Goal: Task Accomplishment & Management: Use online tool/utility

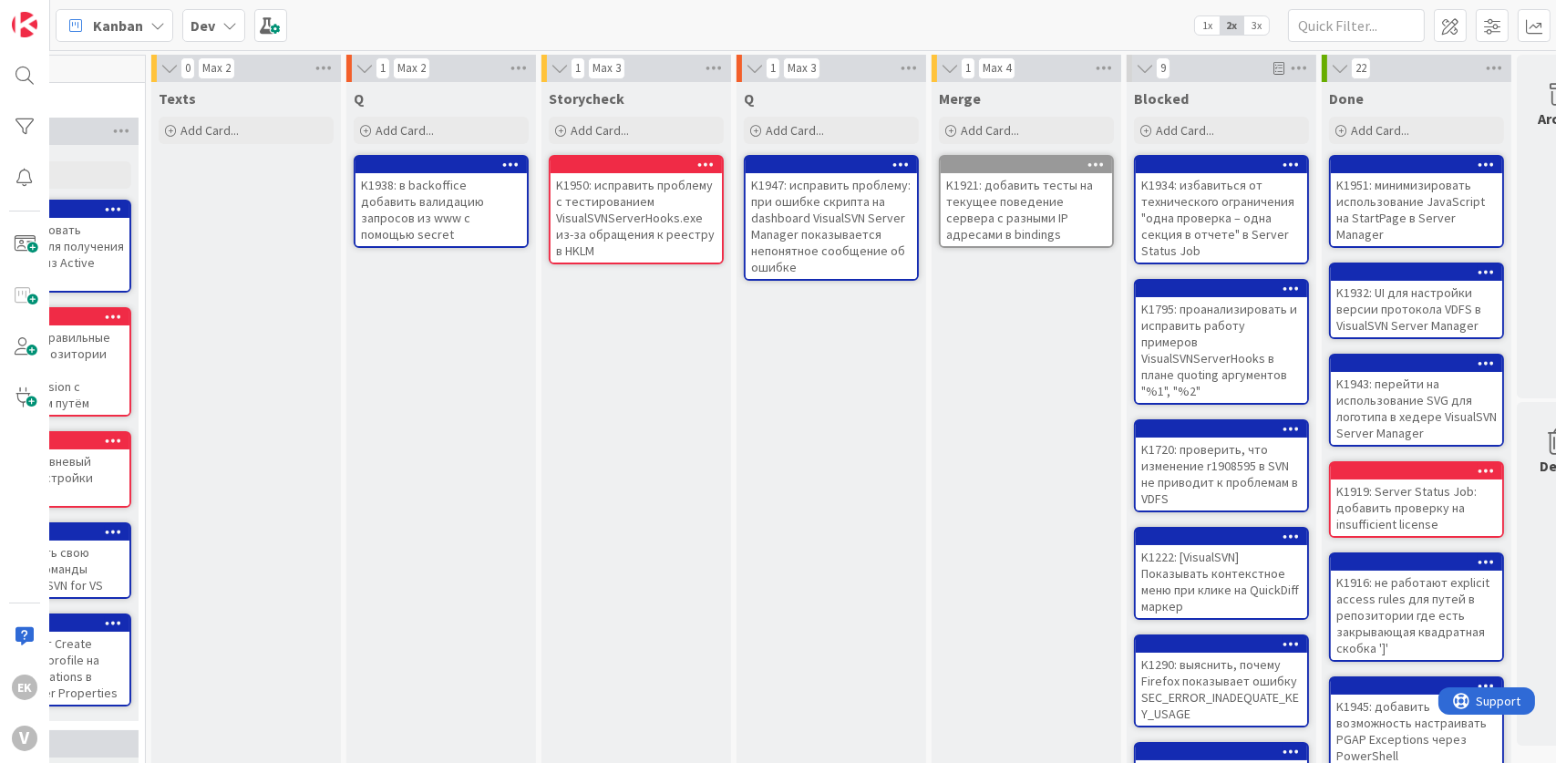
scroll to position [0, 713]
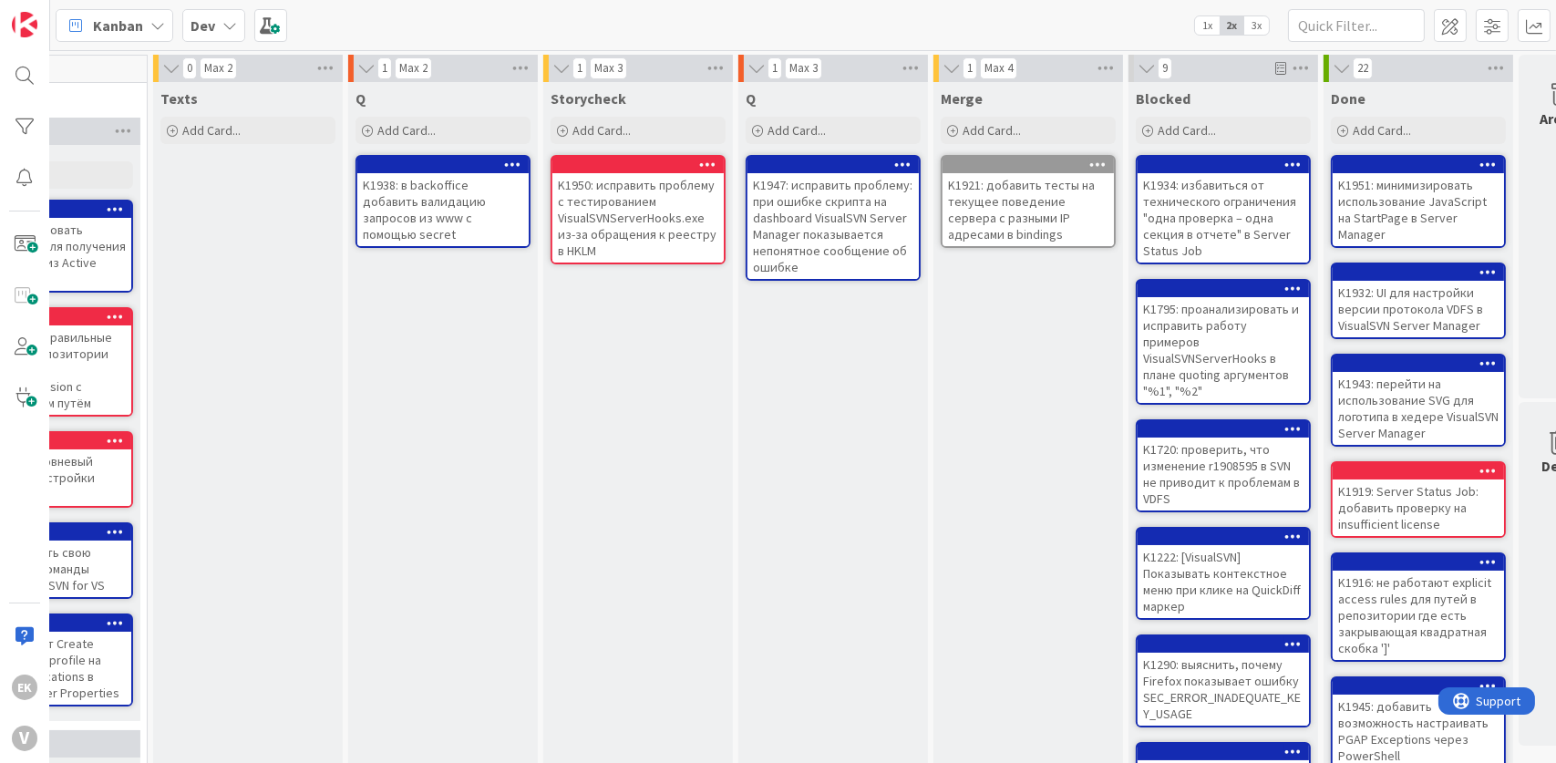
drag, startPoint x: 665, startPoint y: 482, endPoint x: 536, endPoint y: 464, distance: 130.7
click at [536, 464] on div "Q Add Card... K1938: в backoffice добавить валидацию запросов из www с помощью …" at bounding box center [443, 653] width 190 height 1143
drag, startPoint x: 684, startPoint y: 486, endPoint x: 583, endPoint y: 468, distance: 101.9
click at [582, 467] on div "Storycheck Add Card... K1950: исправить проблему с тестированием VisualSVNServe…" at bounding box center [638, 653] width 190 height 1143
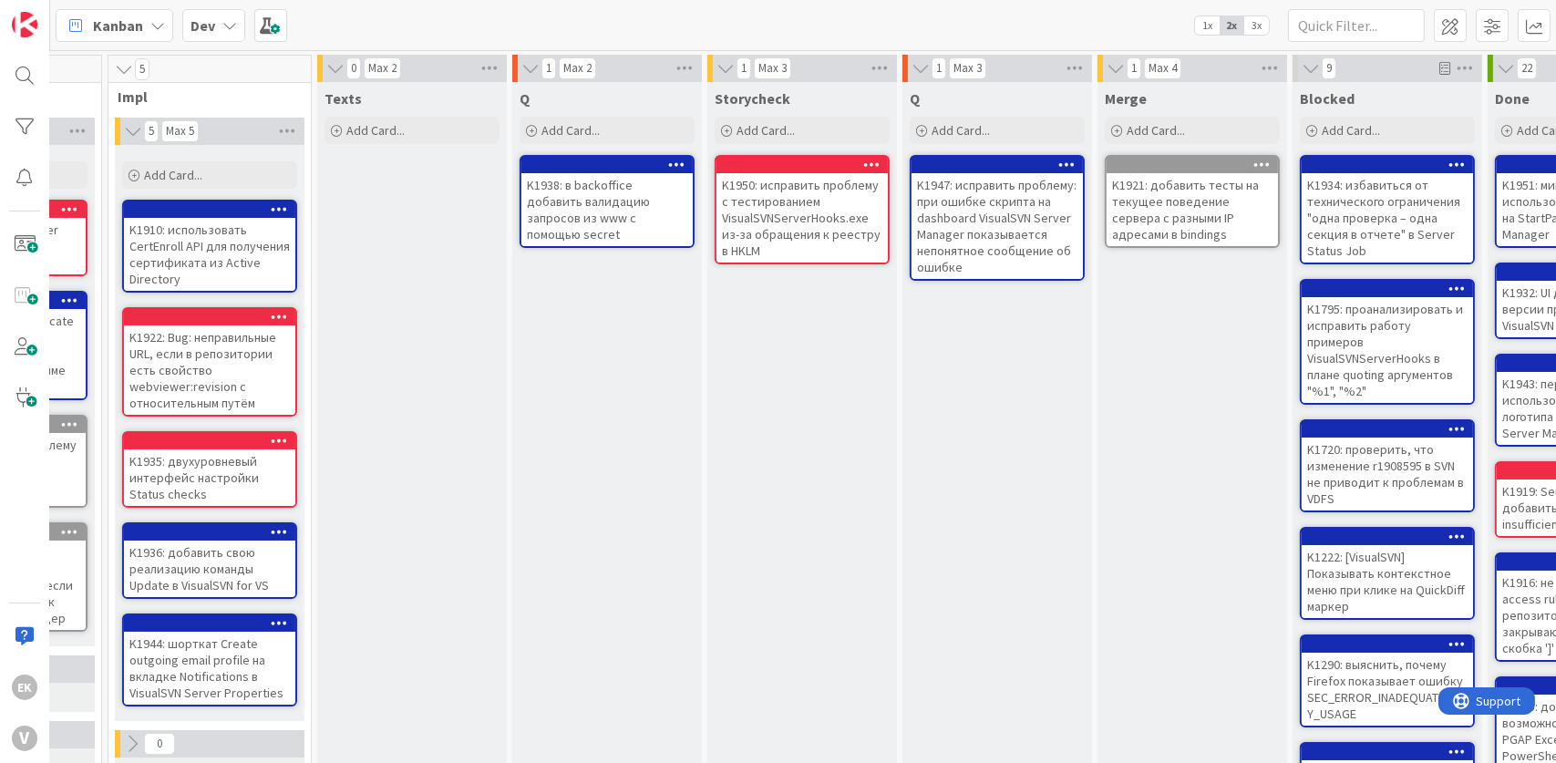
scroll to position [0, 542]
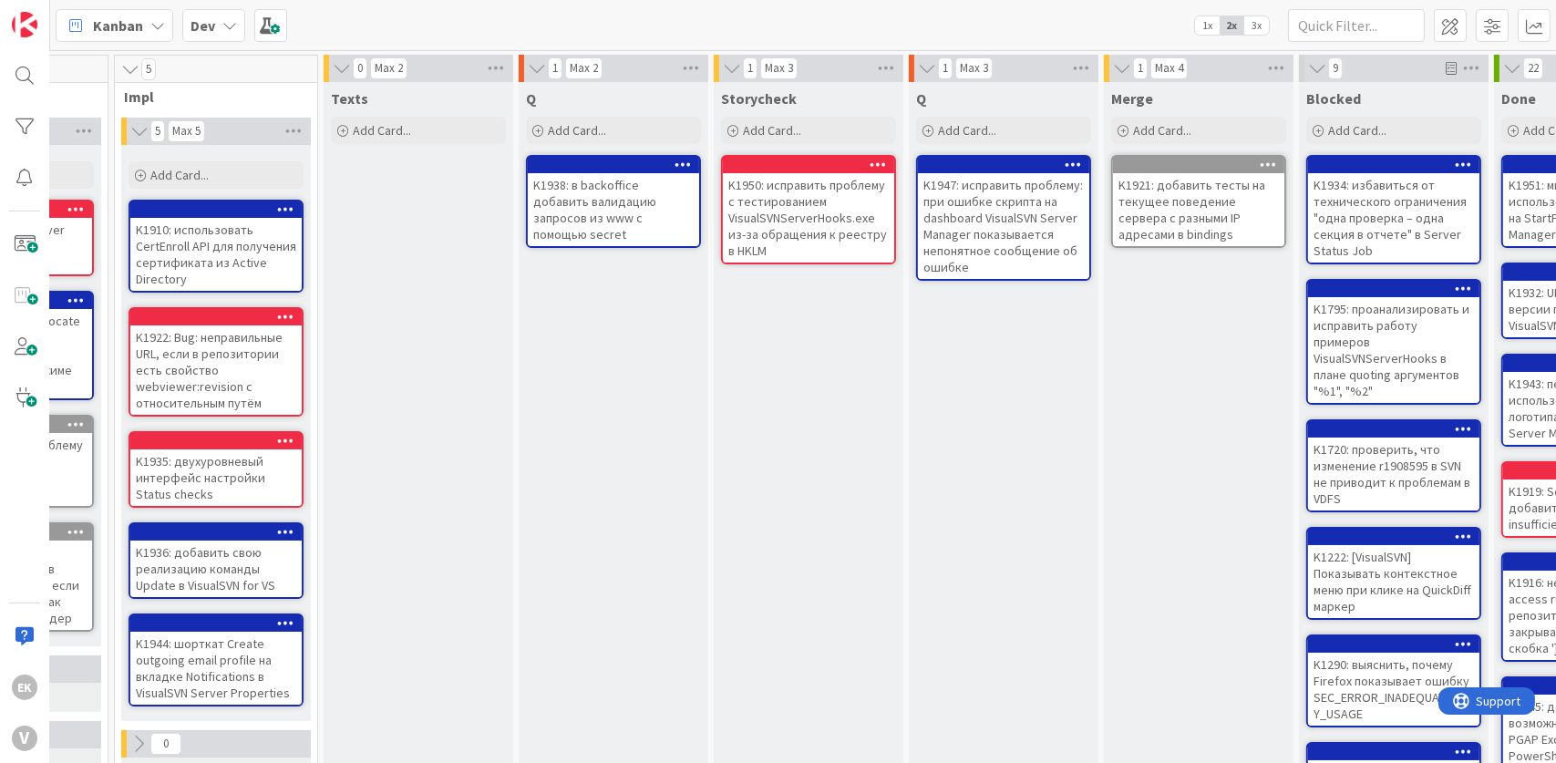
drag, startPoint x: 541, startPoint y: 351, endPoint x: 441, endPoint y: 382, distance: 104.1
click at [441, 382] on div "Texts Add Card..." at bounding box center [419, 653] width 190 height 1143
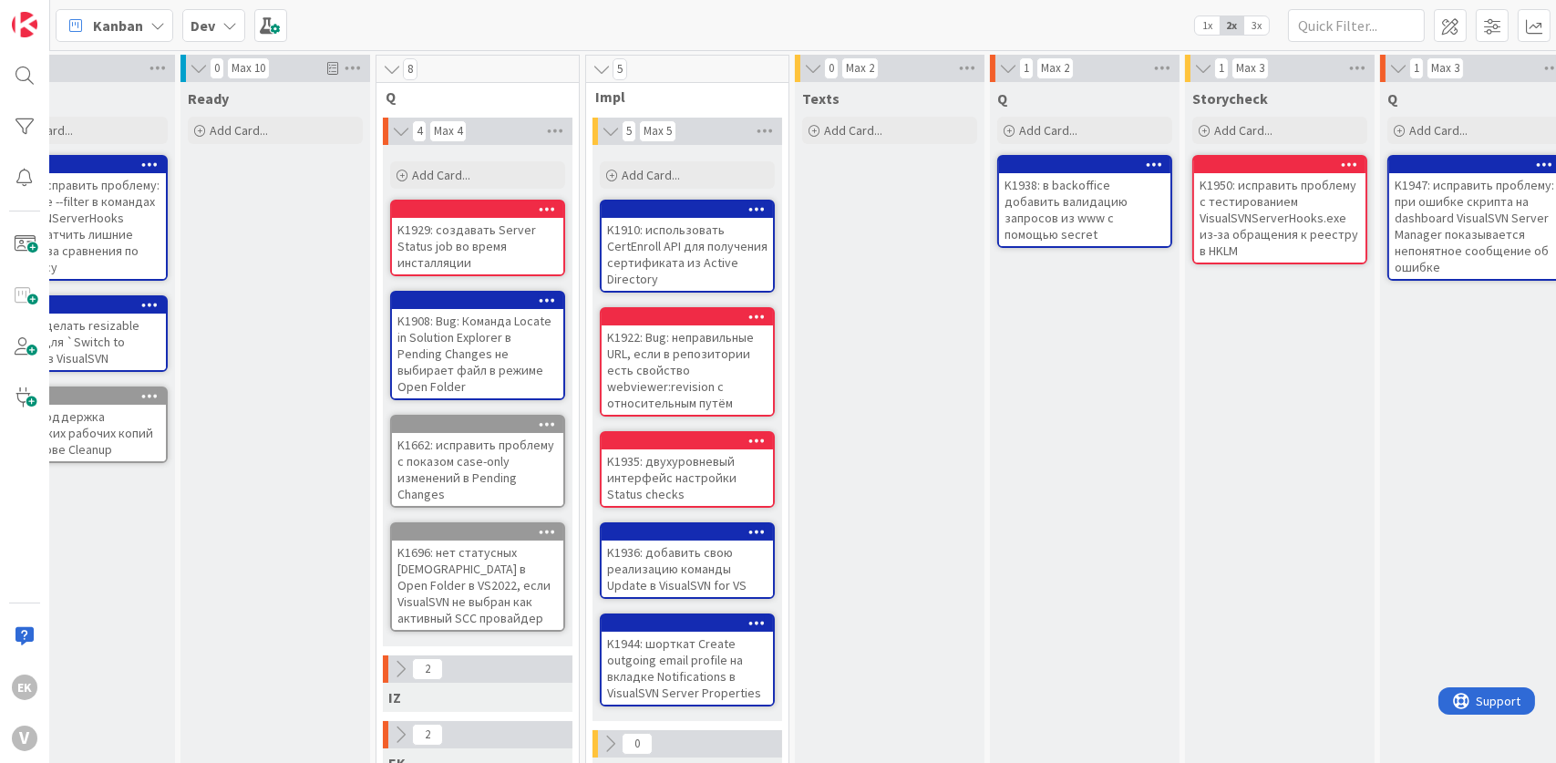
scroll to position [0, 85]
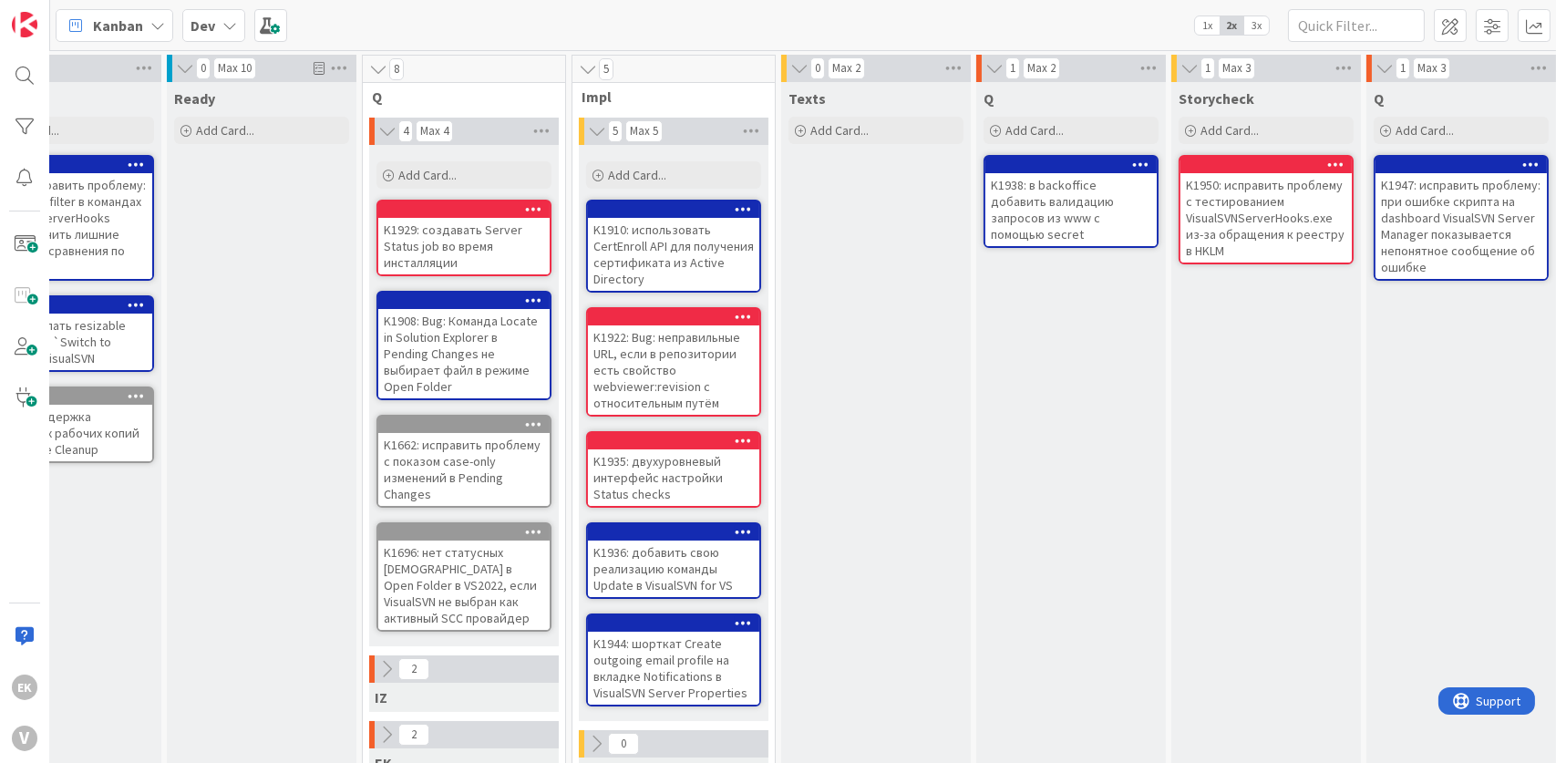
drag, startPoint x: 809, startPoint y: 342, endPoint x: 809, endPoint y: 254, distance: 87.5
click at [809, 254] on div "Texts Add Card..." at bounding box center [876, 653] width 190 height 1143
drag, startPoint x: 931, startPoint y: 432, endPoint x: 925, endPoint y: 581, distance: 148.7
click at [925, 581] on div "Texts Add Card..." at bounding box center [876, 653] width 190 height 1143
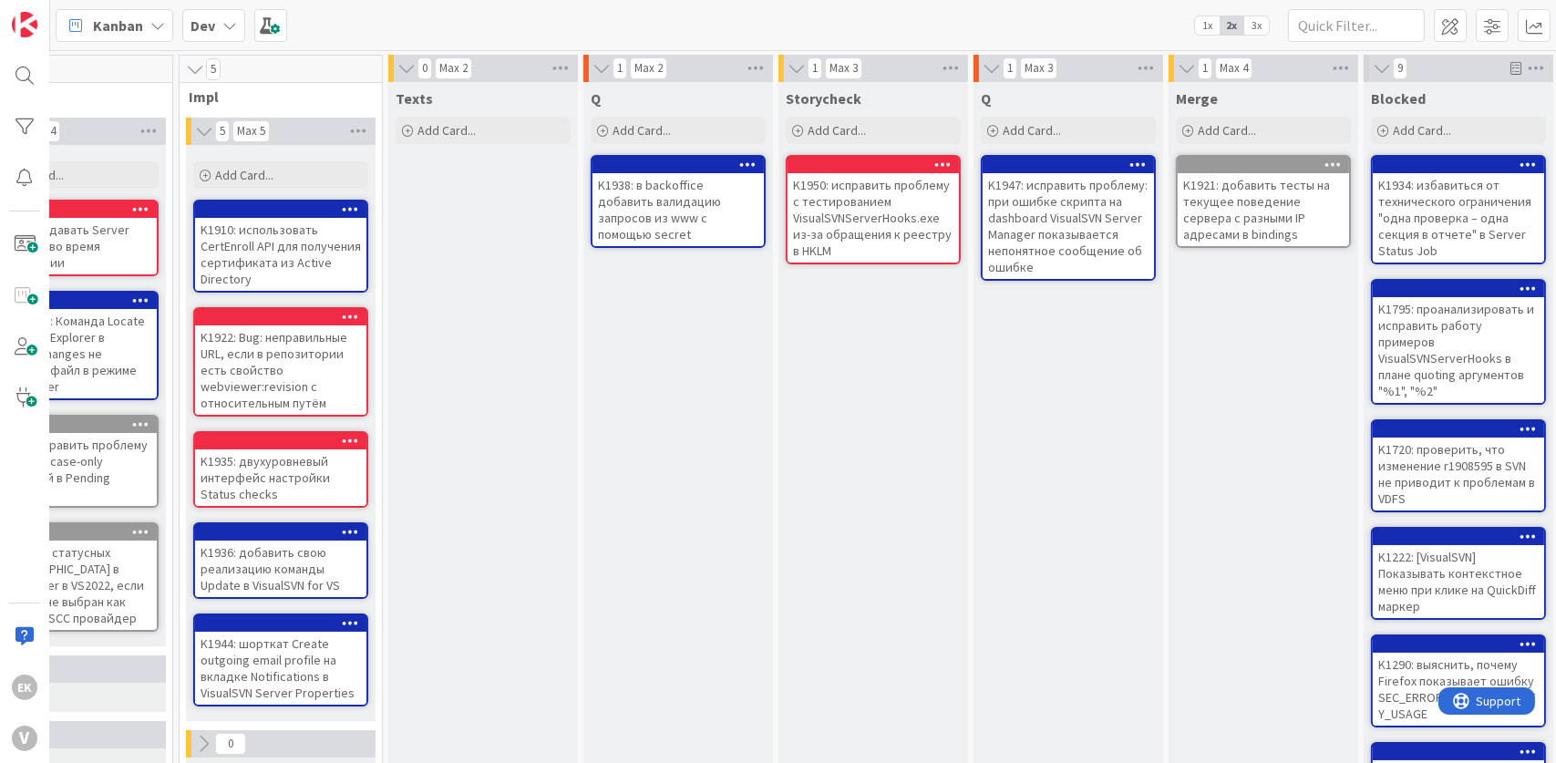
scroll to position [0, 412]
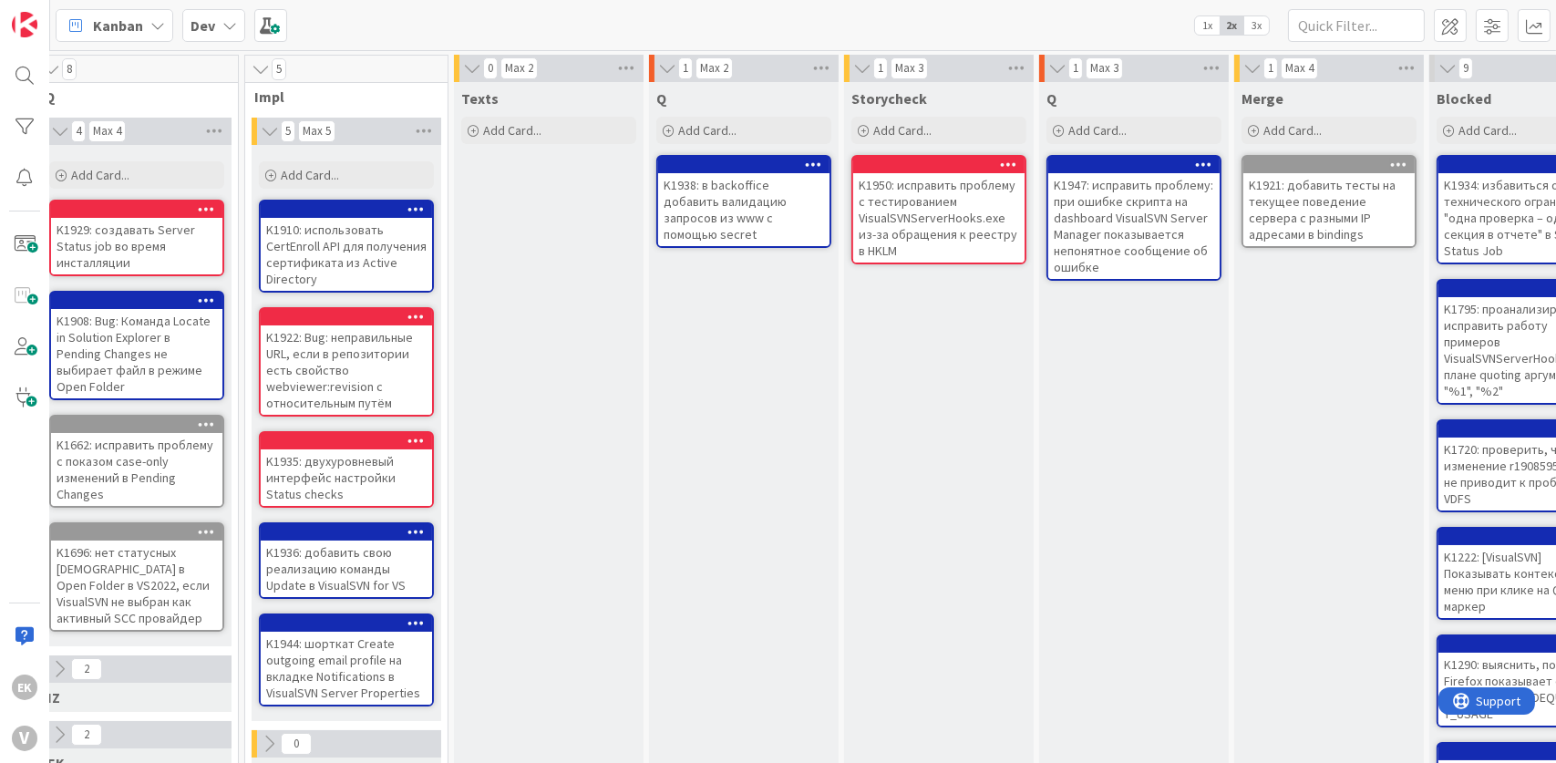
drag, startPoint x: 849, startPoint y: 490, endPoint x: 690, endPoint y: 460, distance: 162.3
click at [690, 460] on div "Q Add Card... K1938: в backoffice добавить валидацию запросов из www с помощью …" at bounding box center [744, 653] width 190 height 1143
drag, startPoint x: 967, startPoint y: 437, endPoint x: 881, endPoint y: 383, distance: 101.2
click at [881, 383] on div "Storycheck Add Card... K1950: исправить проблему с тестированием VisualSVNServe…" at bounding box center [939, 653] width 190 height 1143
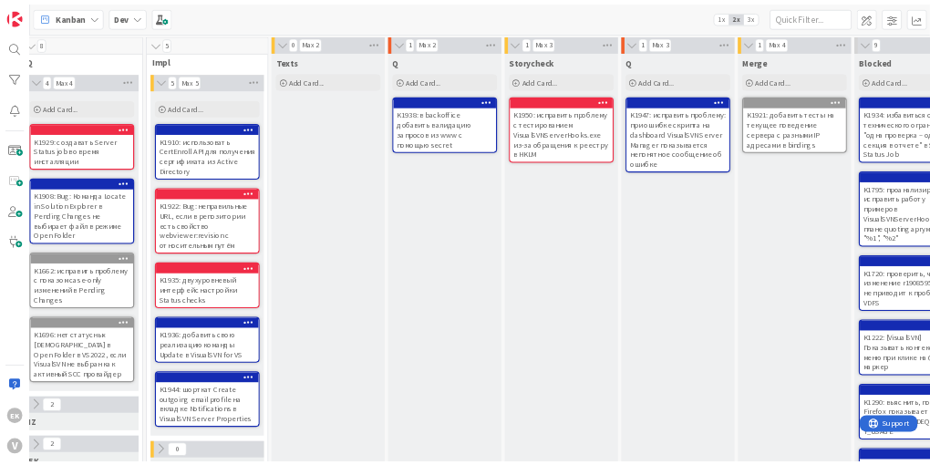
scroll to position [0, 95]
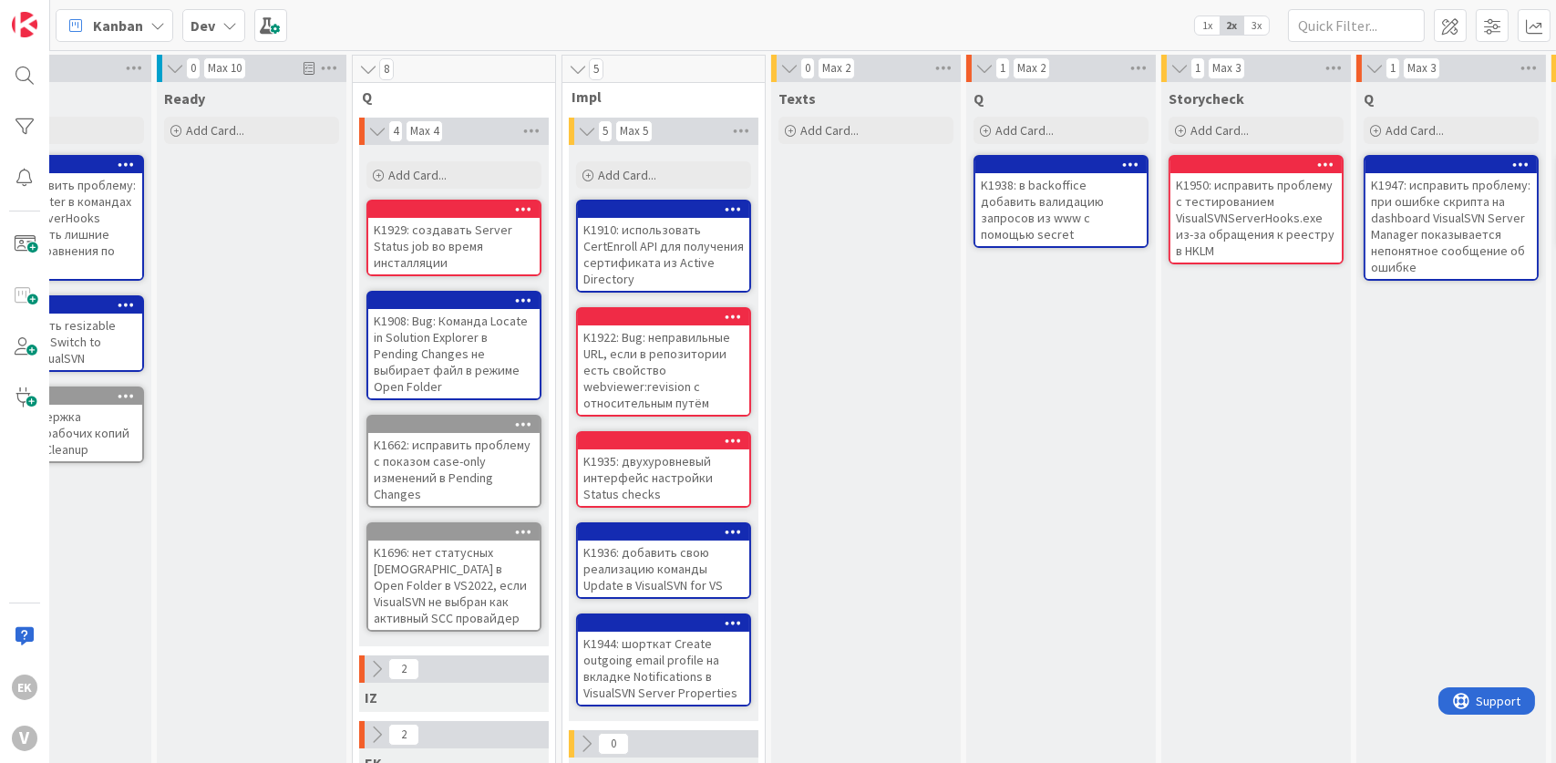
drag, startPoint x: 973, startPoint y: 472, endPoint x: 880, endPoint y: 426, distance: 103.9
click at [880, 426] on div "Texts Add Card..." at bounding box center [866, 653] width 190 height 1143
